Goal: Book appointment/travel/reservation

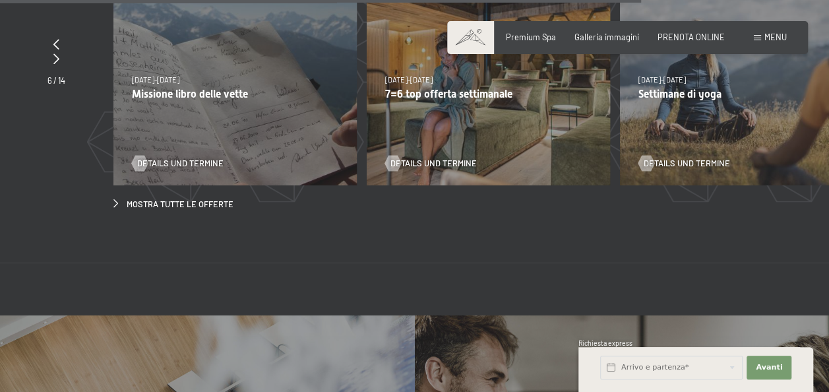
scroll to position [3813, 0]
click at [223, 199] on span "Mostra tutte le offerte" at bounding box center [180, 205] width 107 height 12
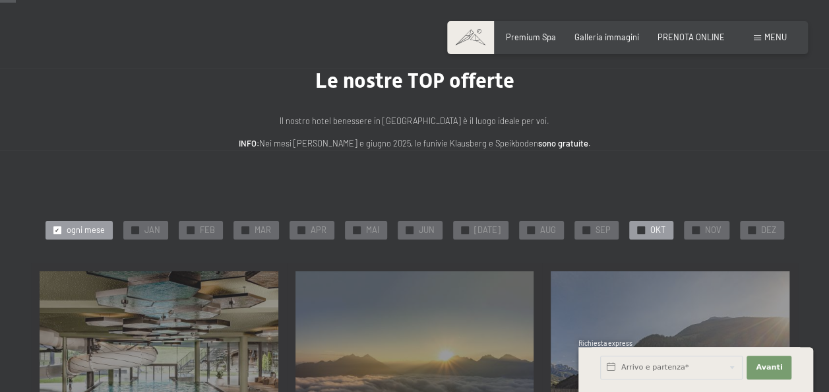
click at [660, 231] on div "✓ OKT" at bounding box center [651, 230] width 44 height 18
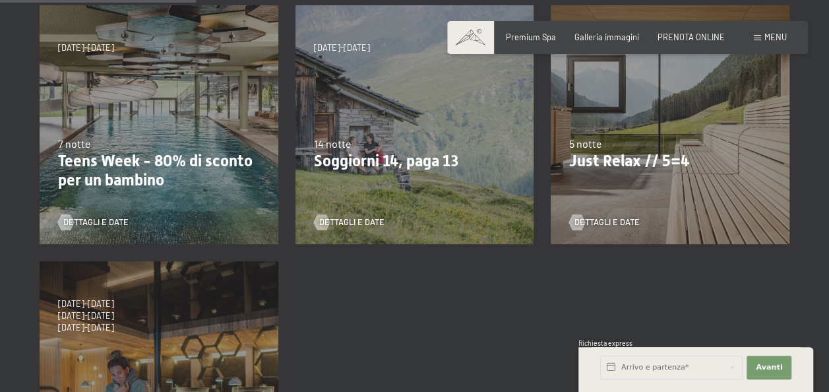
scroll to position [291, 0]
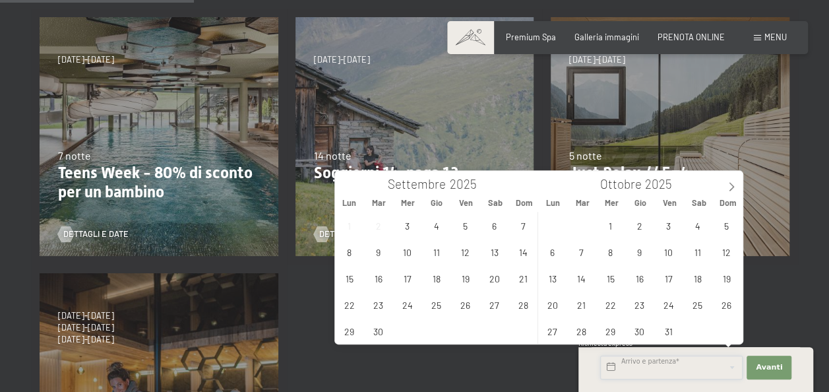
click at [704, 368] on input "text" at bounding box center [671, 367] width 142 height 24
click at [674, 274] on span "17" at bounding box center [668, 278] width 26 height 26
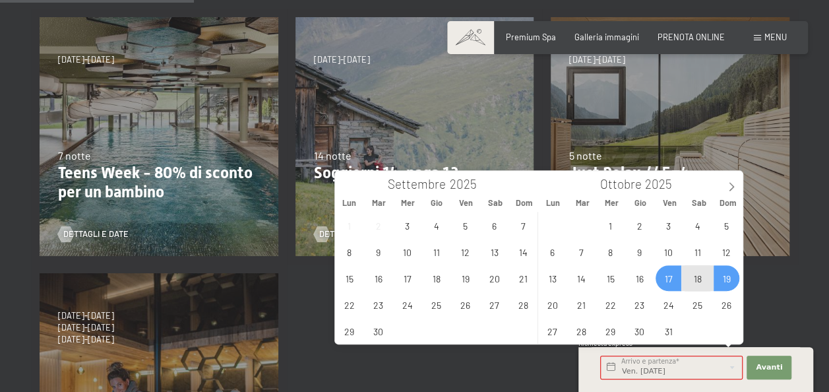
click at [726, 276] on span "19" at bounding box center [726, 278] width 26 height 26
type input "Ven. 17/10/2025 - Dom. 19/10/2025"
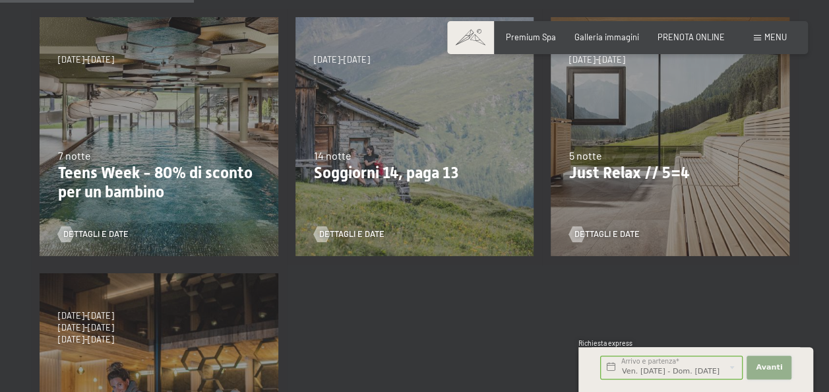
click at [776, 372] on button "Avanti Nascondere i campi dell'indirizzo" at bounding box center [768, 367] width 45 height 24
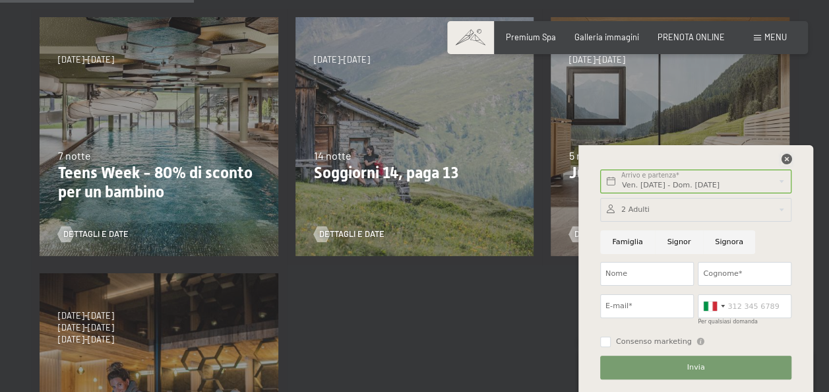
click at [785, 160] on icon at bounding box center [785, 159] width 11 height 11
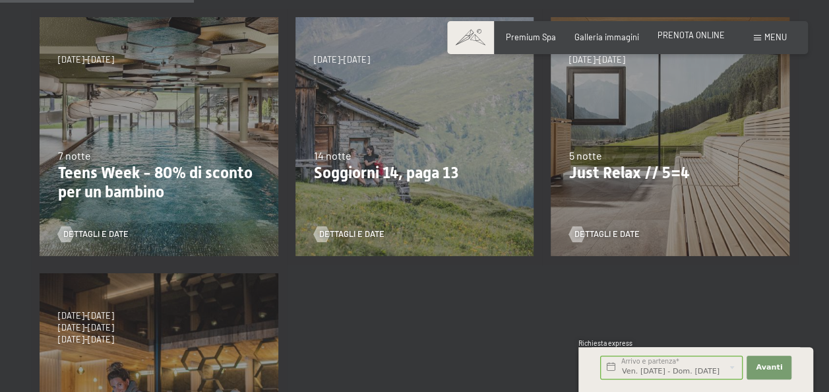
click at [678, 32] on span "PRENOTA ONLINE" at bounding box center [690, 35] width 67 height 11
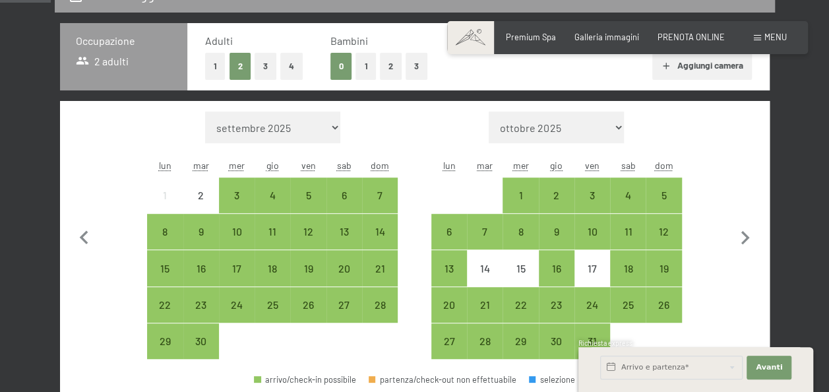
scroll to position [308, 0]
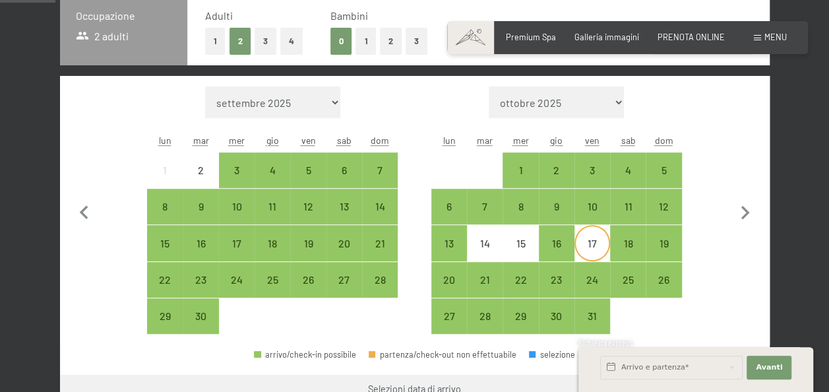
click at [595, 244] on div "17" at bounding box center [591, 254] width 33 height 33
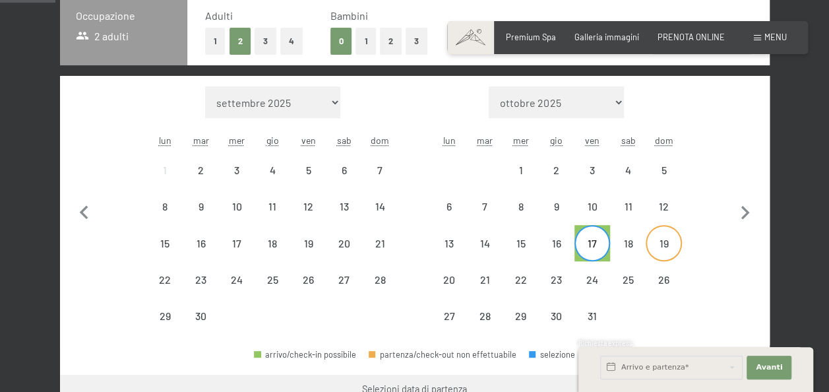
click at [658, 247] on div "19" at bounding box center [663, 254] width 33 height 33
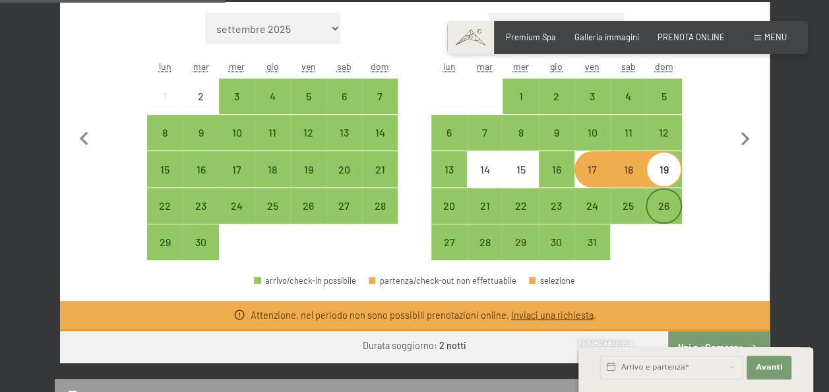
scroll to position [386, 0]
